Goal: Ask a question

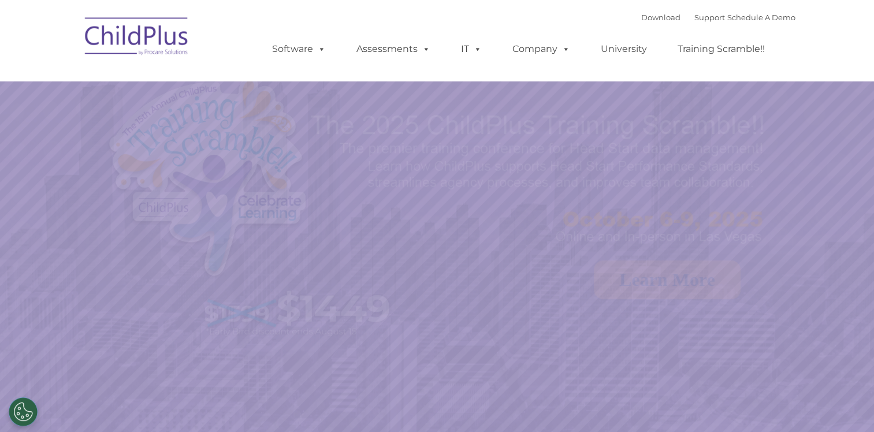
select select "MEDIUM"
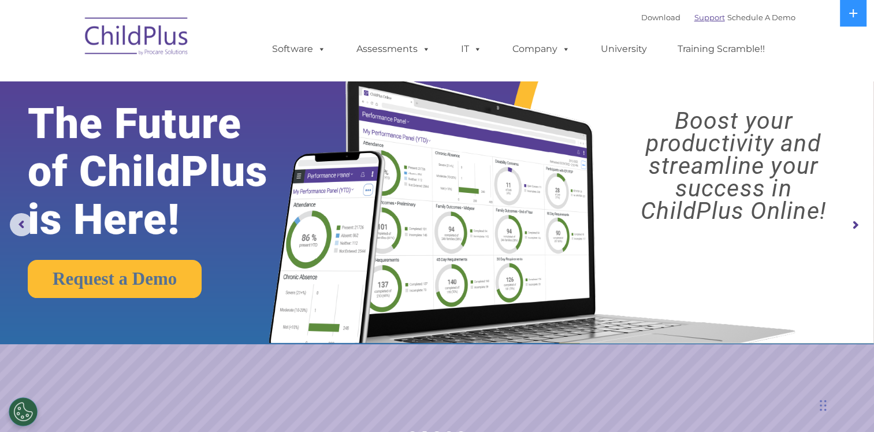
click at [694, 16] on link "Support" at bounding box center [709, 17] width 31 height 9
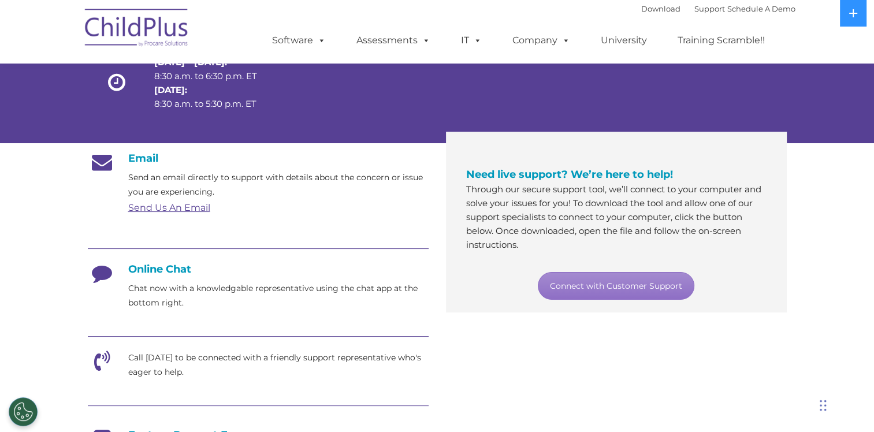
scroll to position [125, 0]
click at [606, 285] on link "Connect with Customer Support" at bounding box center [616, 286] width 157 height 28
